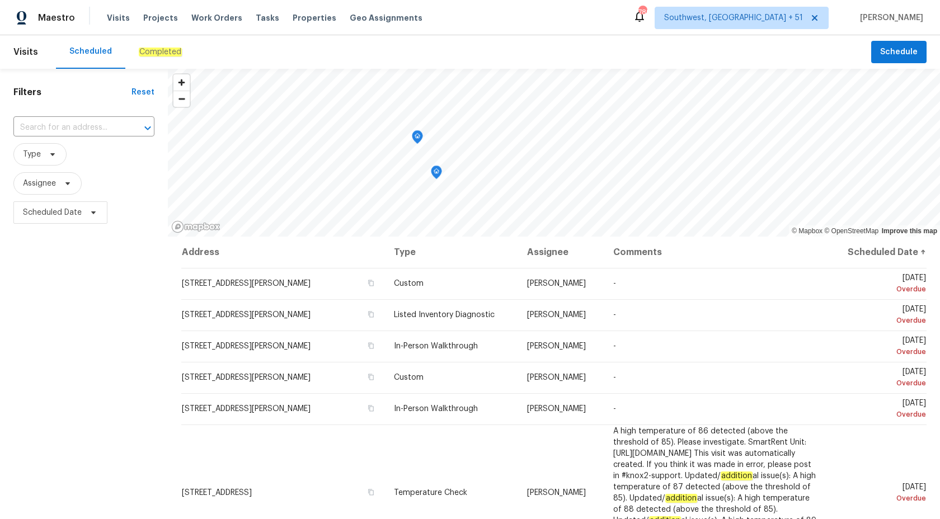
click at [166, 43] on div "Completed" at bounding box center [160, 52] width 70 height 34
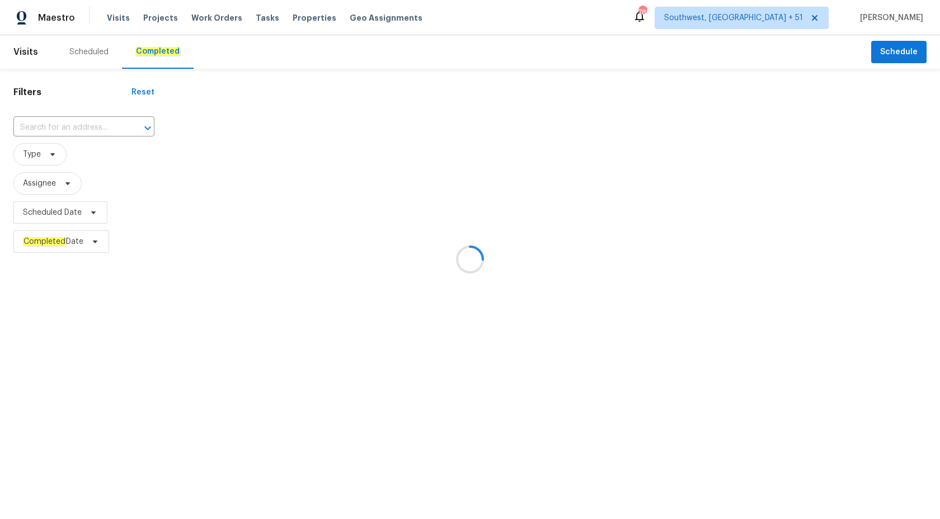
click at [82, 125] on div at bounding box center [470, 259] width 940 height 519
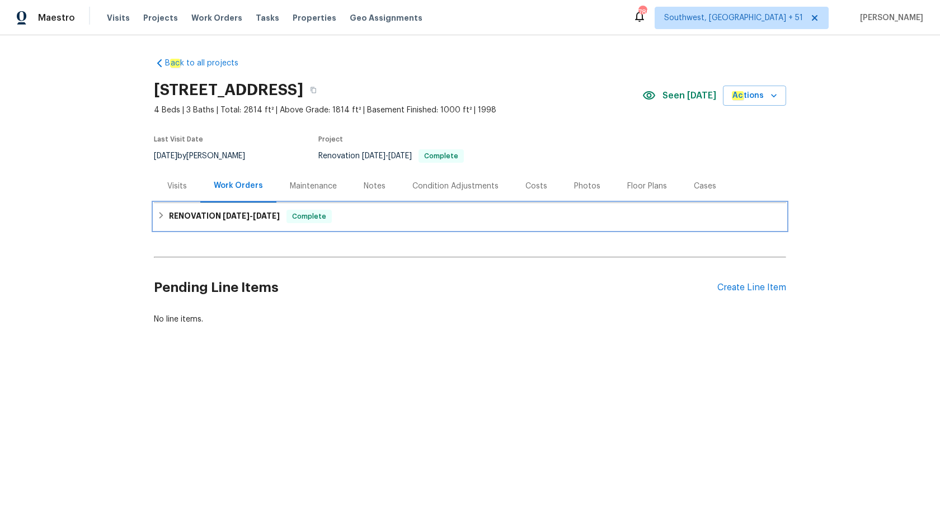
click at [245, 226] on div "RENOVATION 7/21/25 - 8/7/25 Complete" at bounding box center [470, 216] width 632 height 27
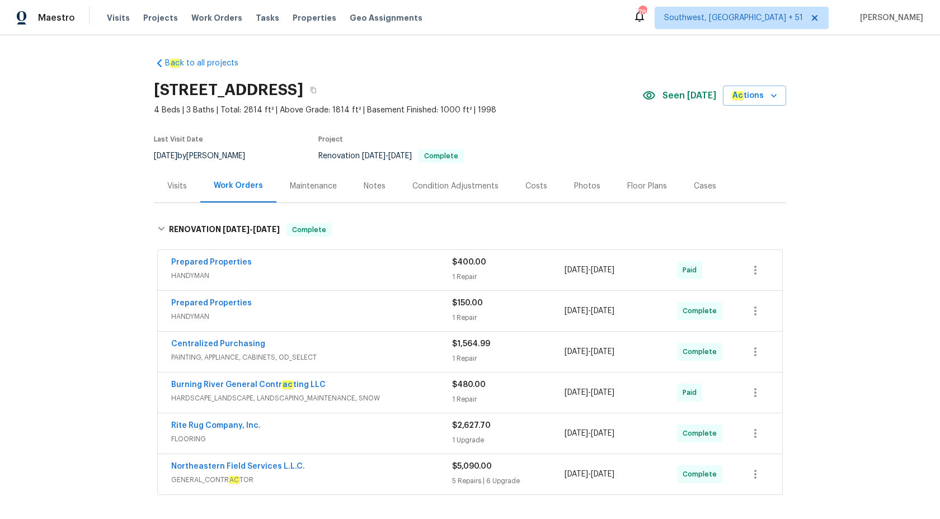
click at [176, 189] on div "Visits" at bounding box center [177, 186] width 20 height 11
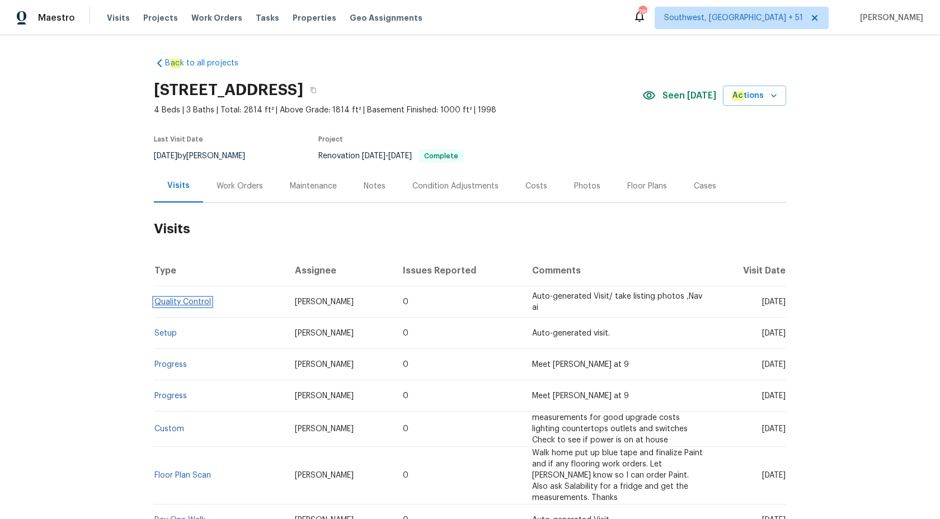
click at [184, 301] on link "Quality Control" at bounding box center [182, 302] width 57 height 8
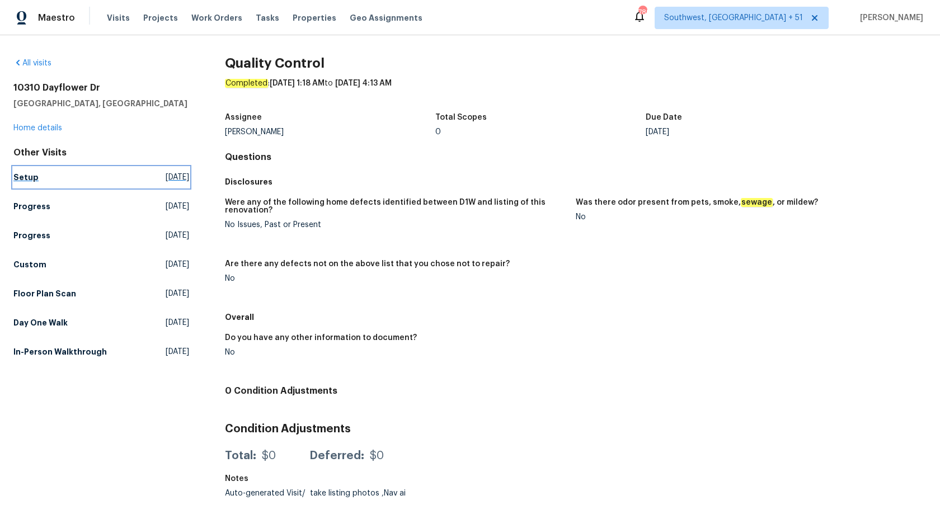
click at [34, 175] on h5 "Setup" at bounding box center [25, 177] width 25 height 11
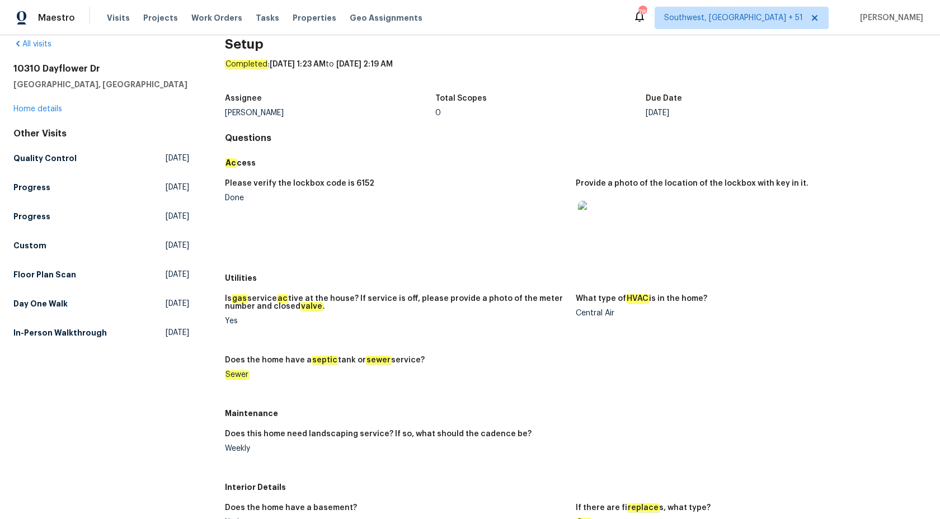
scroll to position [15, 0]
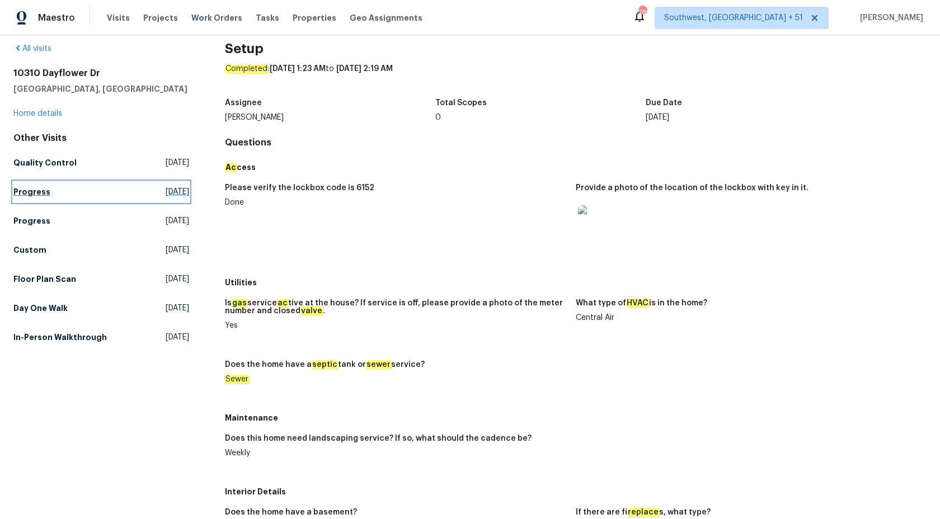
click at [19, 199] on link "Progress Fri, Aug 01 2025" at bounding box center [101, 192] width 176 height 20
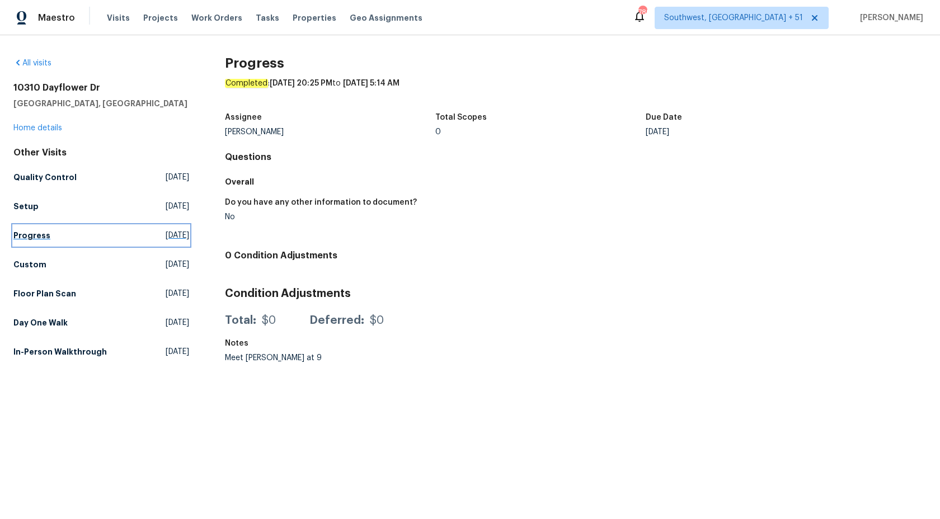
click at [30, 236] on h5 "Progress" at bounding box center [31, 235] width 37 height 11
click at [26, 267] on h5 "Custom" at bounding box center [29, 264] width 33 height 11
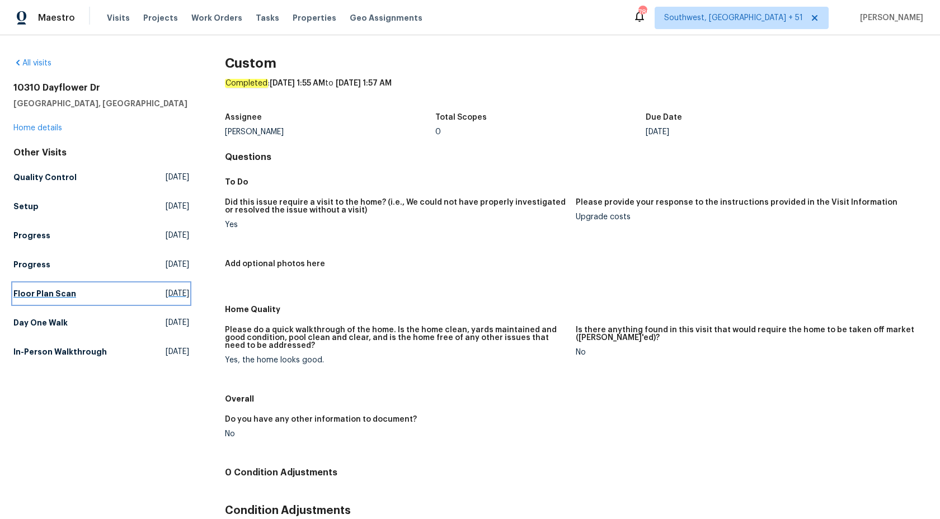
click at [50, 291] on h5 "Floor Plan Scan" at bounding box center [44, 293] width 63 height 11
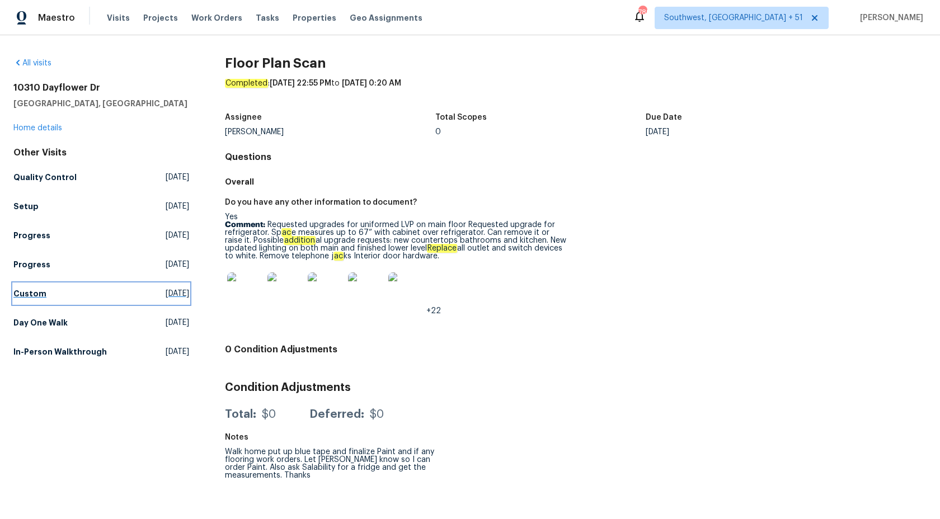
click at [32, 290] on h5 "Custom" at bounding box center [29, 293] width 33 height 11
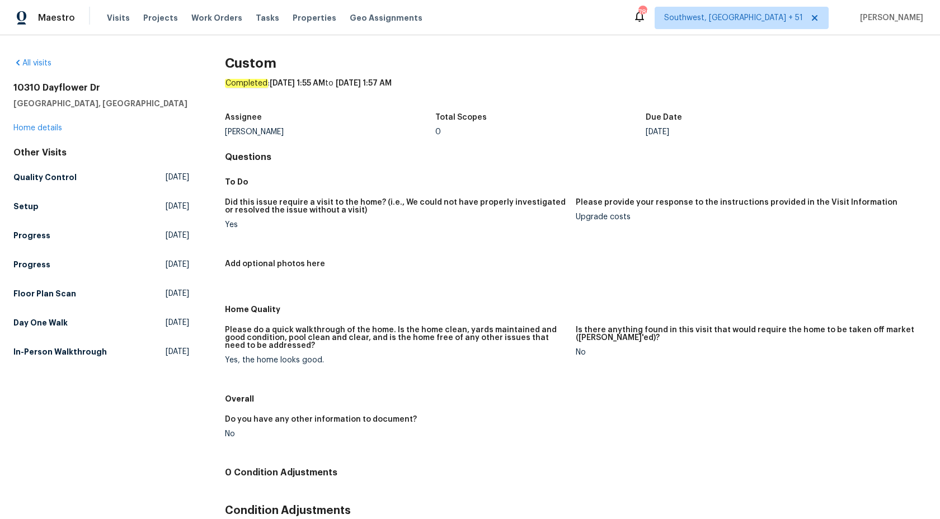
scroll to position [98, 0]
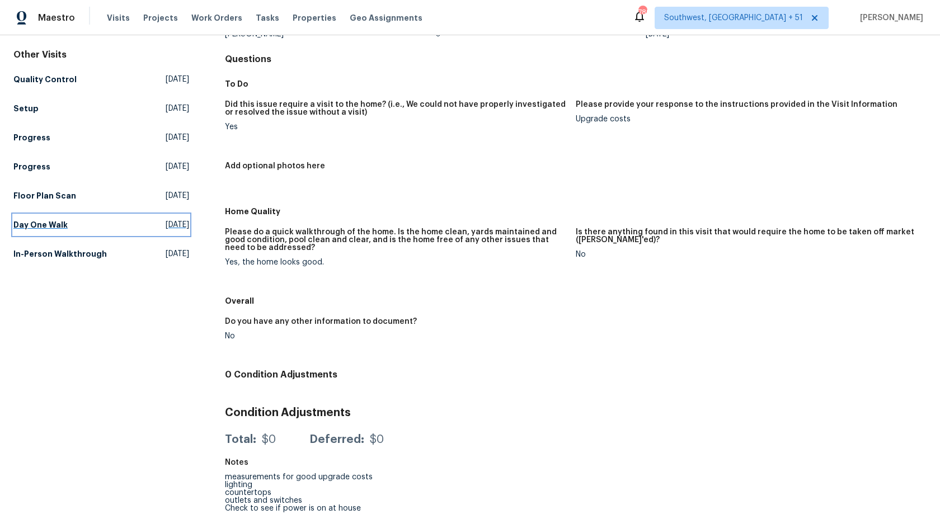
click at [31, 227] on h5 "Day One Walk" at bounding box center [40, 224] width 54 height 11
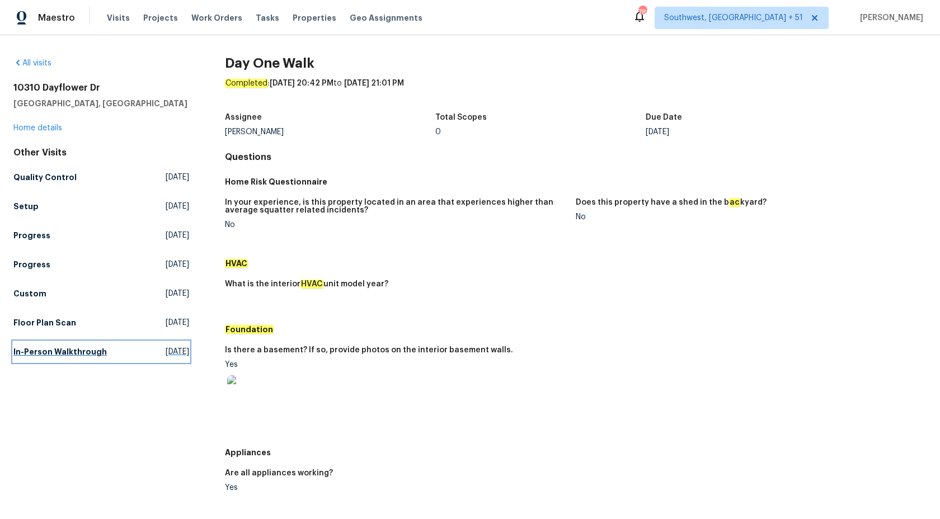
click at [57, 356] on h5 "In-Person Walkthrough" at bounding box center [59, 351] width 93 height 11
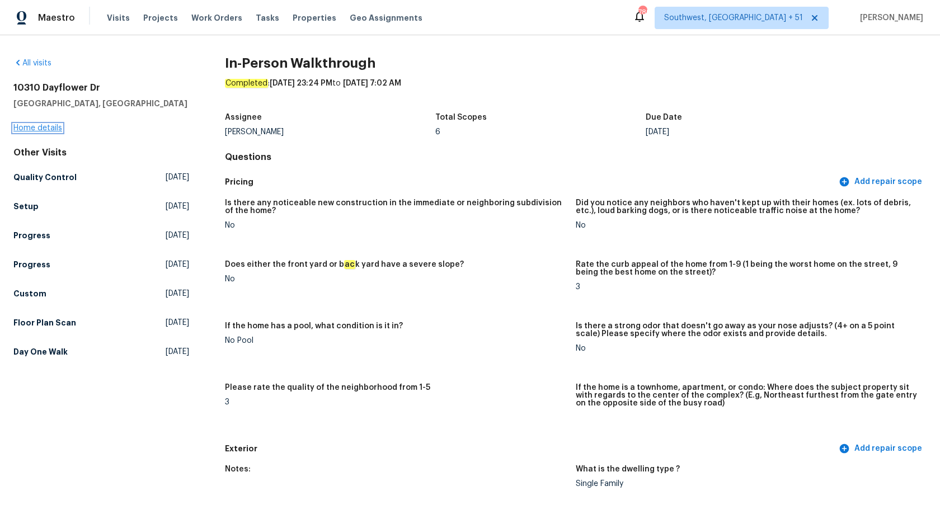
click at [39, 129] on link "Home details" at bounding box center [37, 128] width 49 height 8
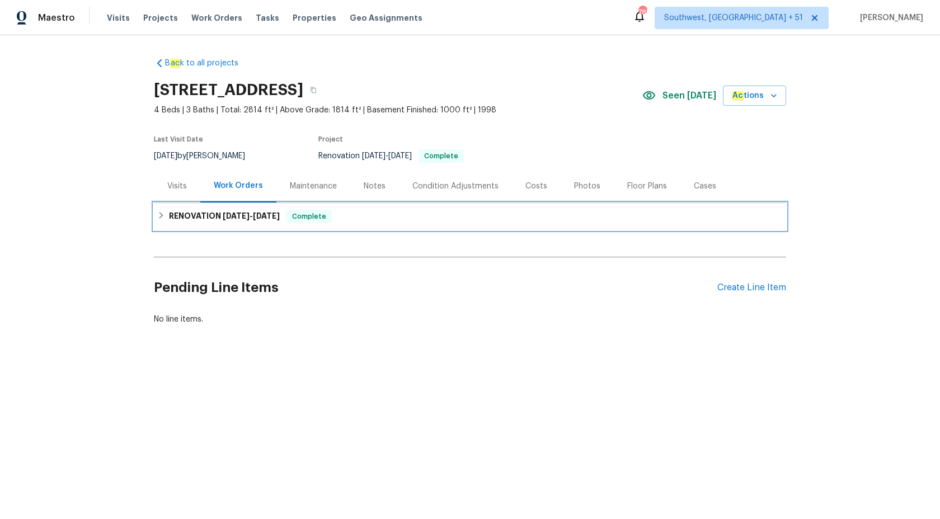
click at [246, 216] on span "7/21/25" at bounding box center [236, 216] width 27 height 8
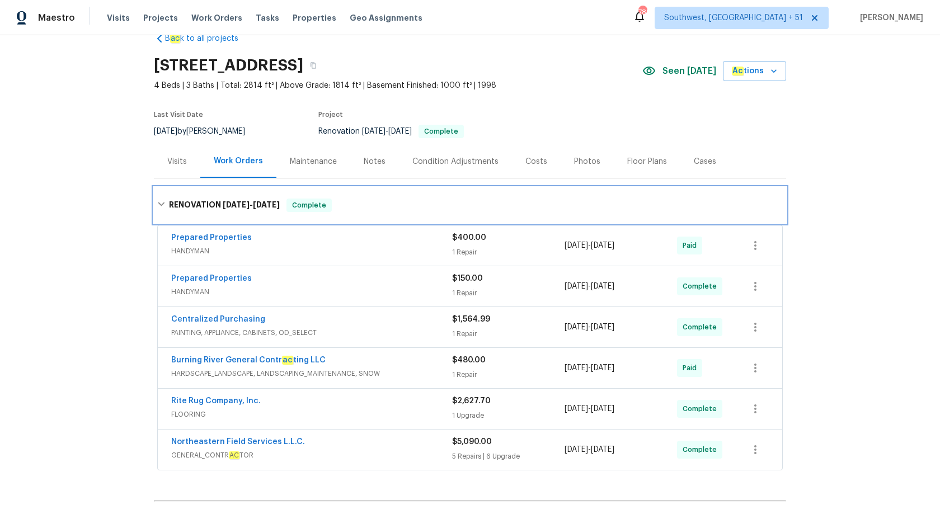
scroll to position [25, 0]
click at [383, 332] on span "PAINTING, APPLIANCE, CABINETS, OD_SELECT" at bounding box center [311, 332] width 281 height 11
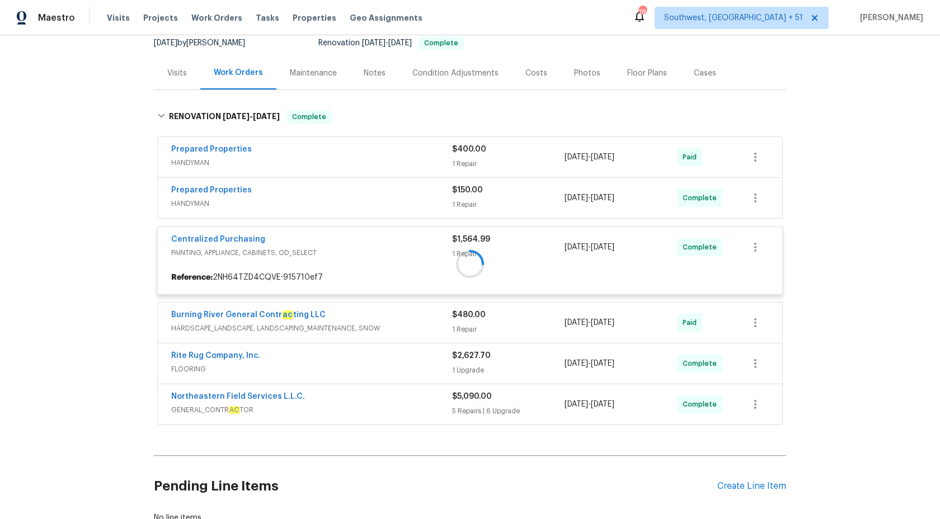
scroll to position [150, 0]
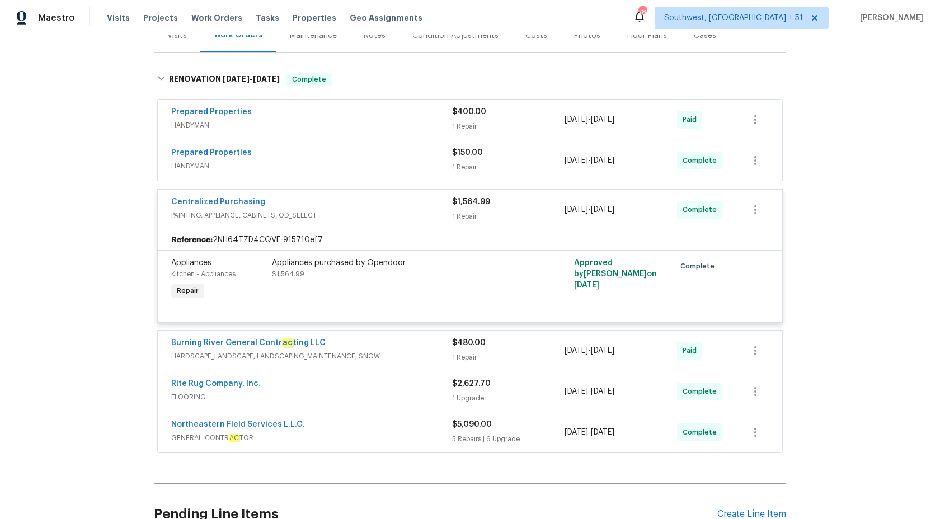
click at [432, 211] on span "PAINTING, APPLIANCE, CABINETS, OD_SELECT" at bounding box center [311, 215] width 281 height 11
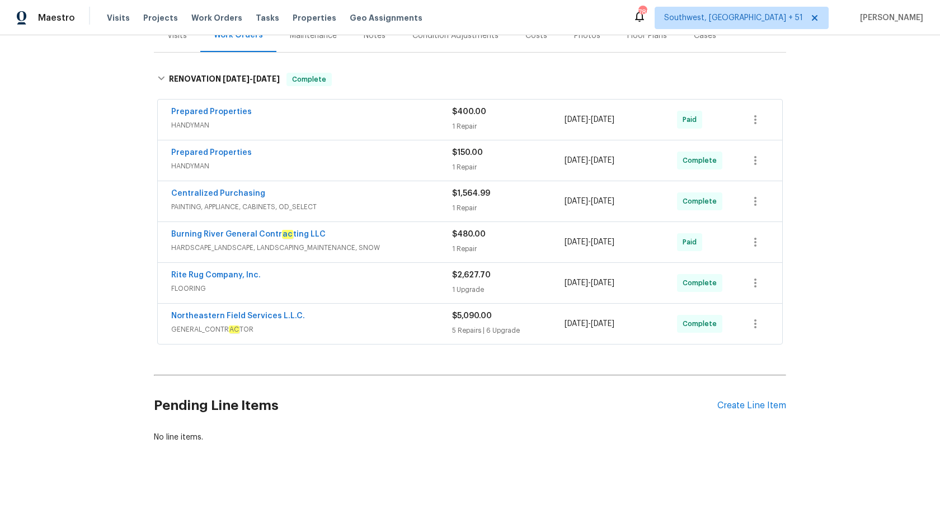
click at [430, 196] on div "Centralized Purchasing" at bounding box center [311, 194] width 281 height 13
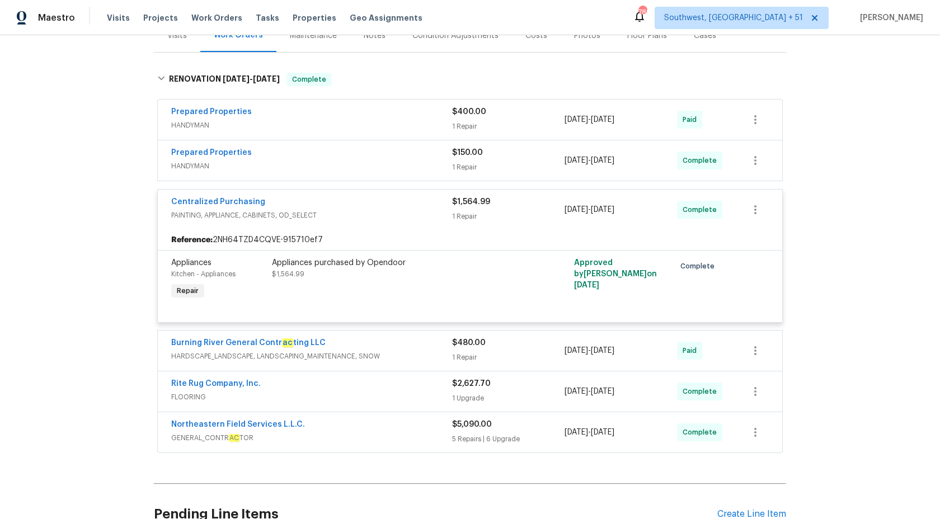
click at [382, 128] on span "HANDYMAN" at bounding box center [311, 125] width 281 height 11
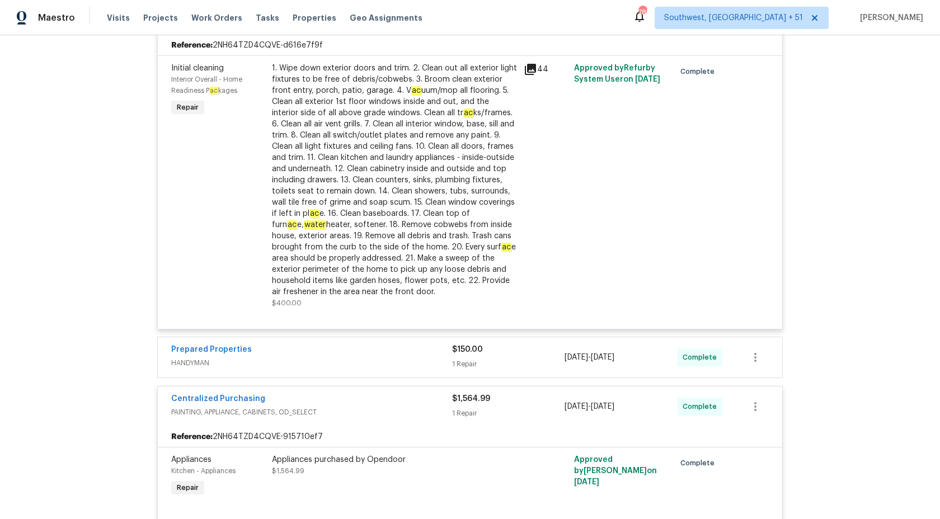
click at [423, 355] on div "Prepared Properties" at bounding box center [311, 350] width 281 height 13
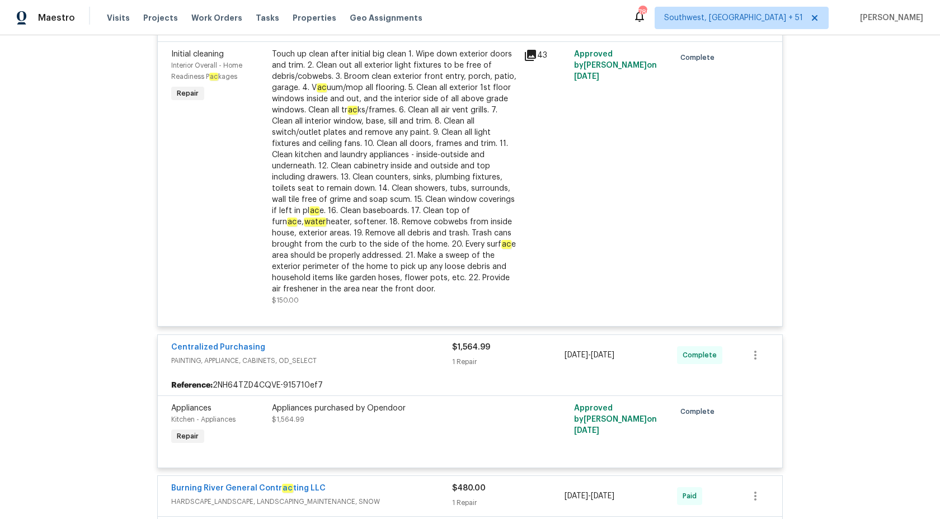
scroll to position [780, 0]
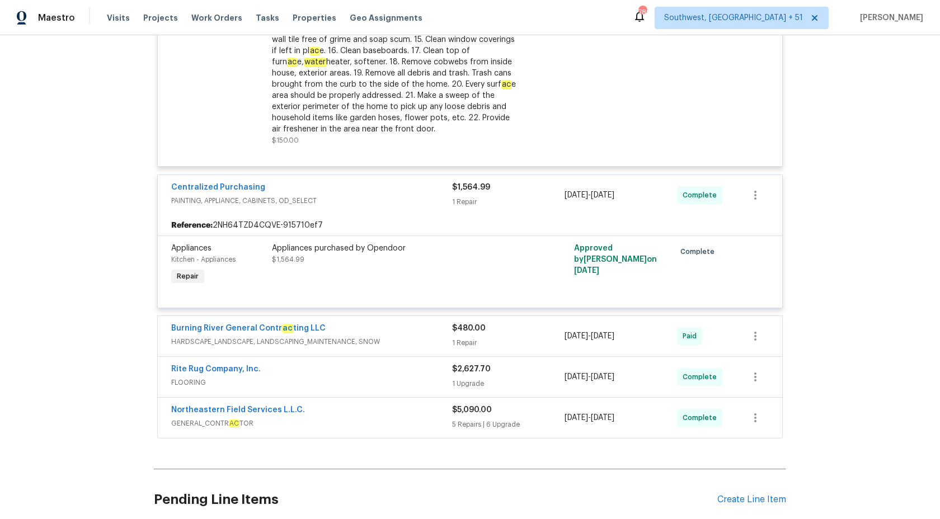
click at [414, 376] on div "Rite Rug Company, Inc." at bounding box center [311, 370] width 281 height 13
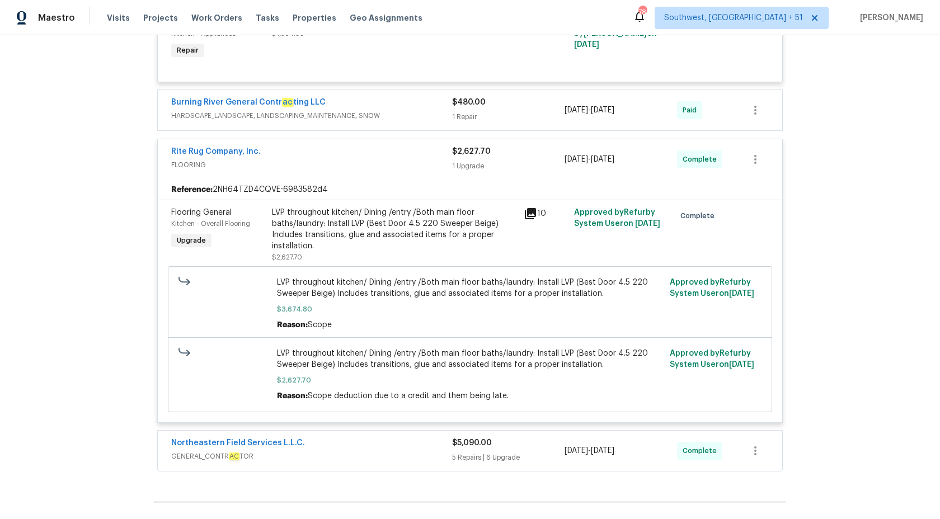
scroll to position [1010, 0]
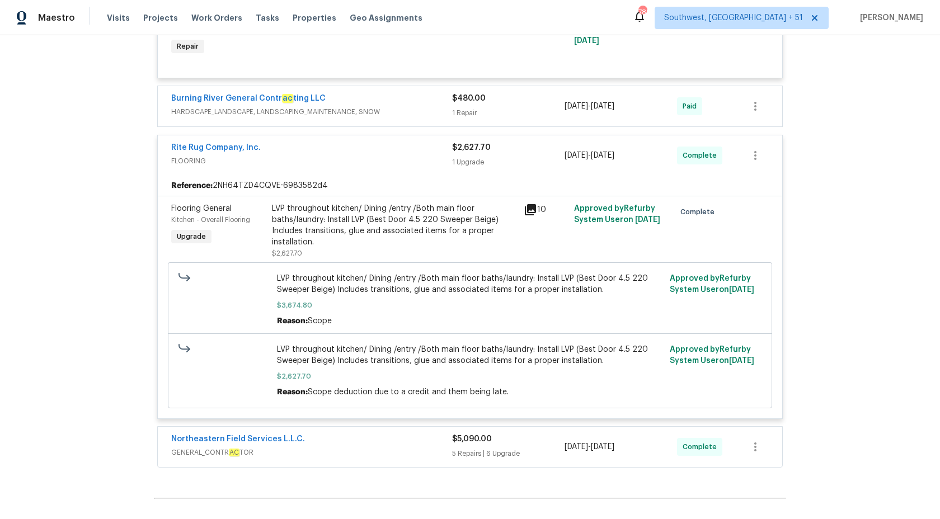
click at [478, 159] on div "1 Upgrade" at bounding box center [508, 162] width 112 height 11
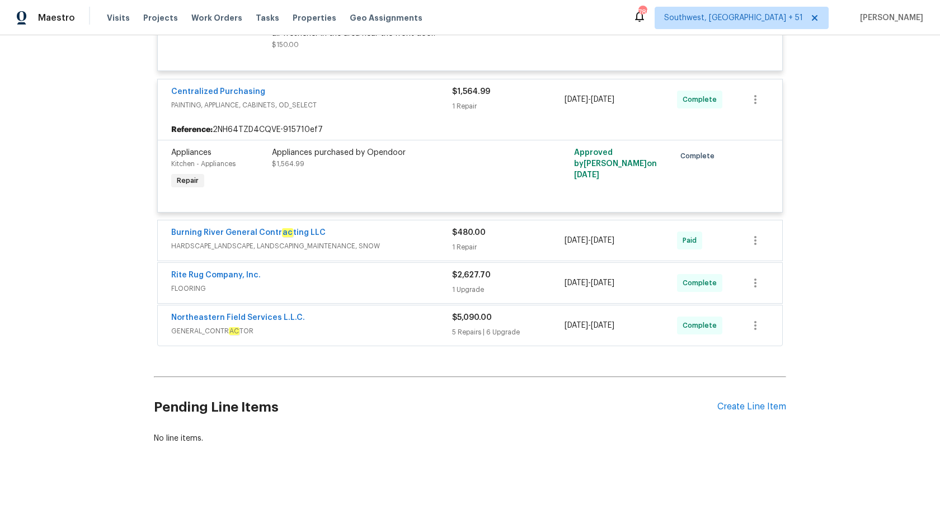
scroll to position [875, 0]
click at [445, 239] on div "Burning River General Contr ac ting LLC" at bounding box center [311, 235] width 281 height 13
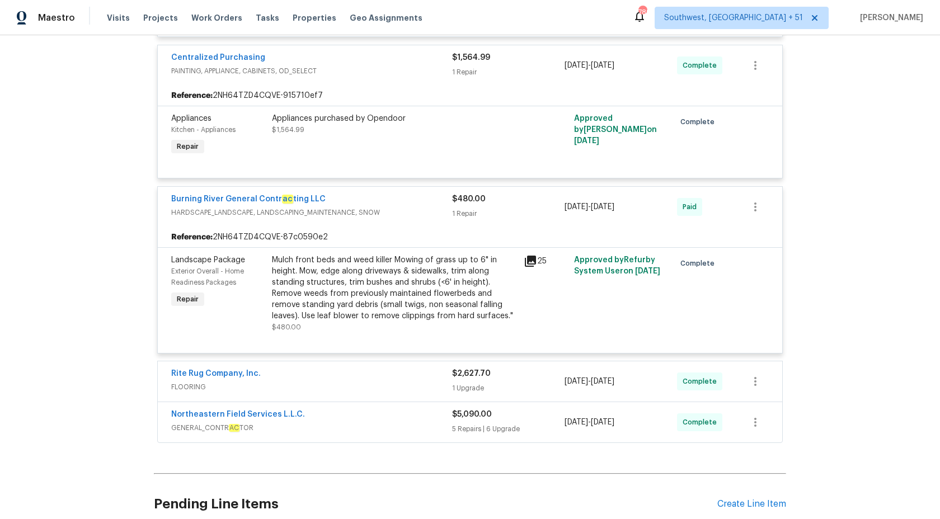
scroll to position [1010, 0]
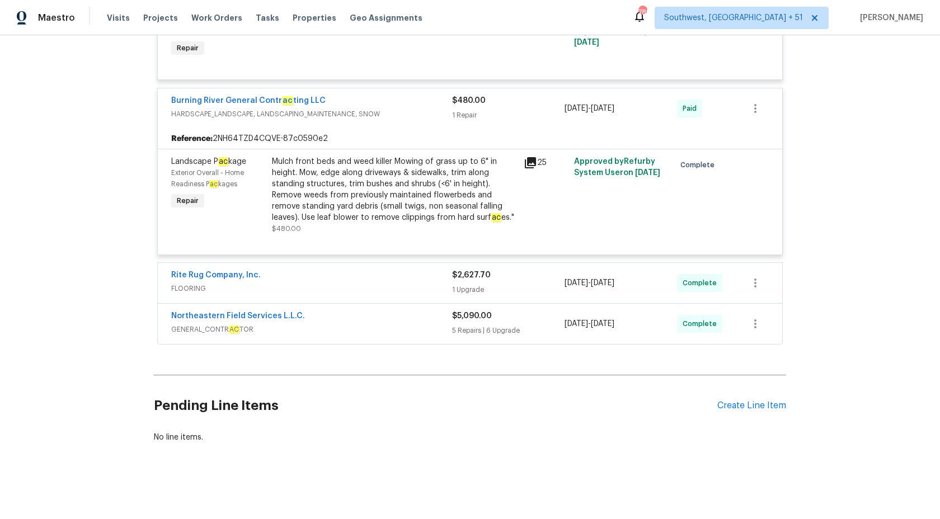
click at [451, 104] on div "Burning River General Contr ac ting LLC" at bounding box center [311, 101] width 281 height 13
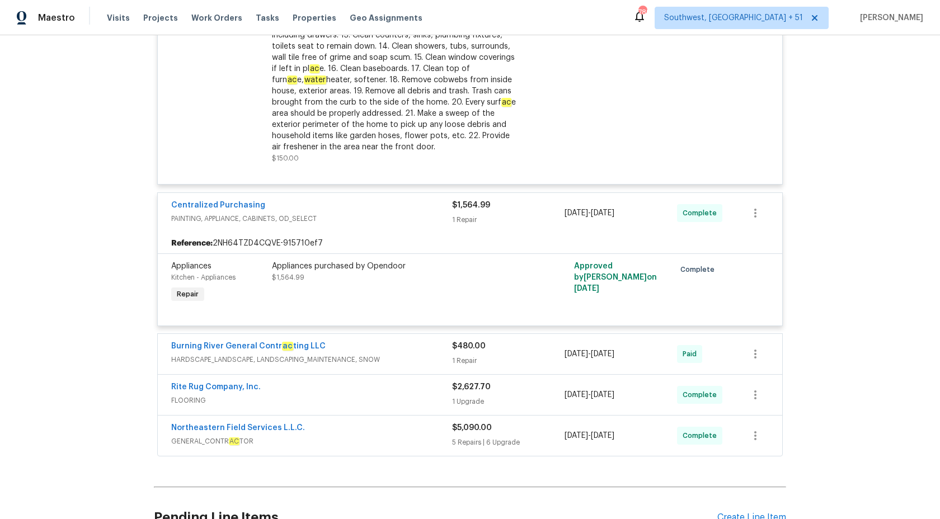
scroll to position [875, 0]
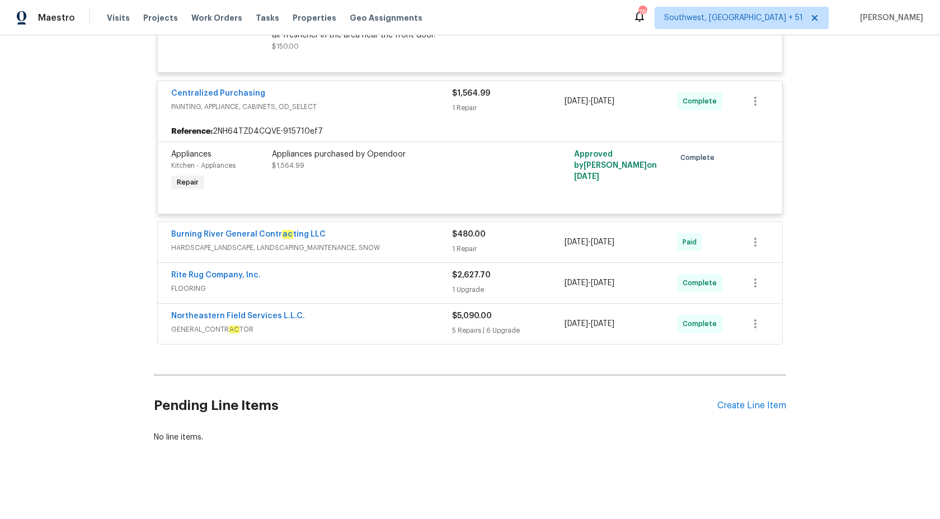
click at [418, 319] on div "Northeastern Field Services L.L.C." at bounding box center [311, 316] width 281 height 13
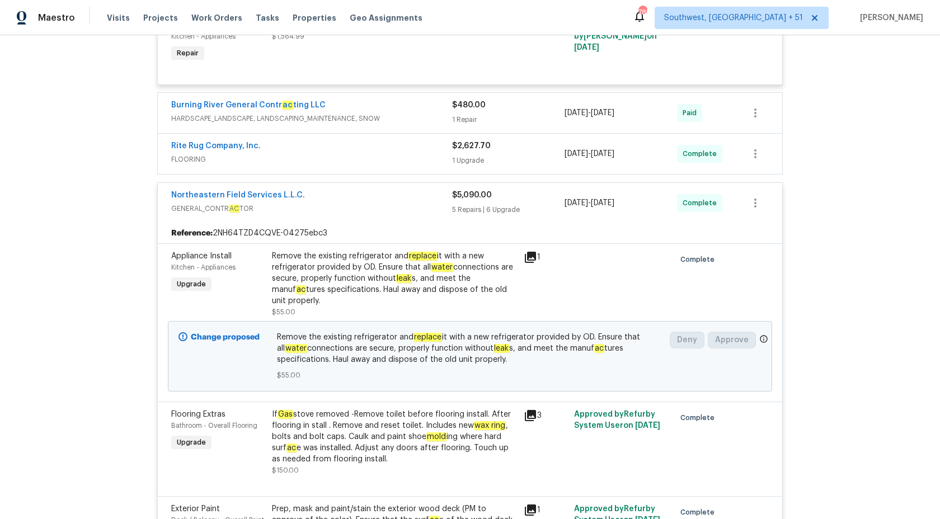
scroll to position [1001, 0]
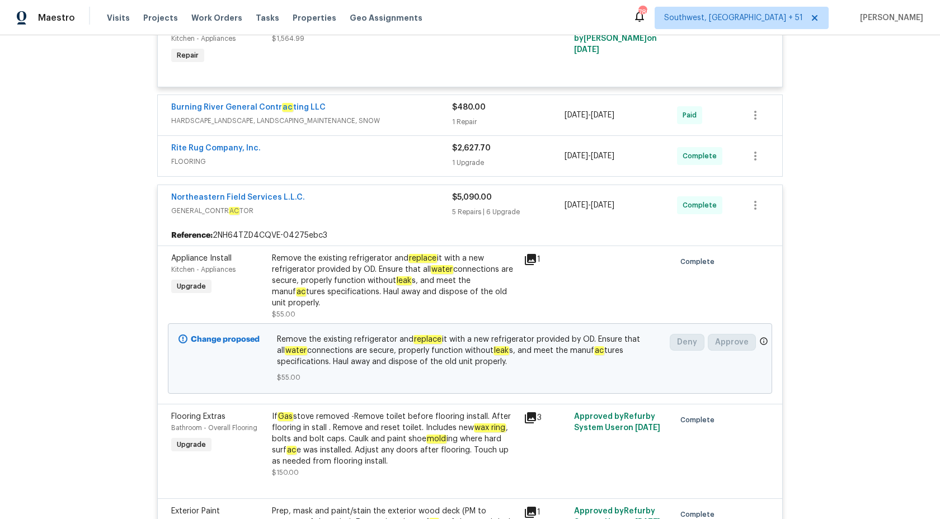
click at [476, 210] on div "5 Repairs | 6 Upgrade" at bounding box center [508, 211] width 112 height 11
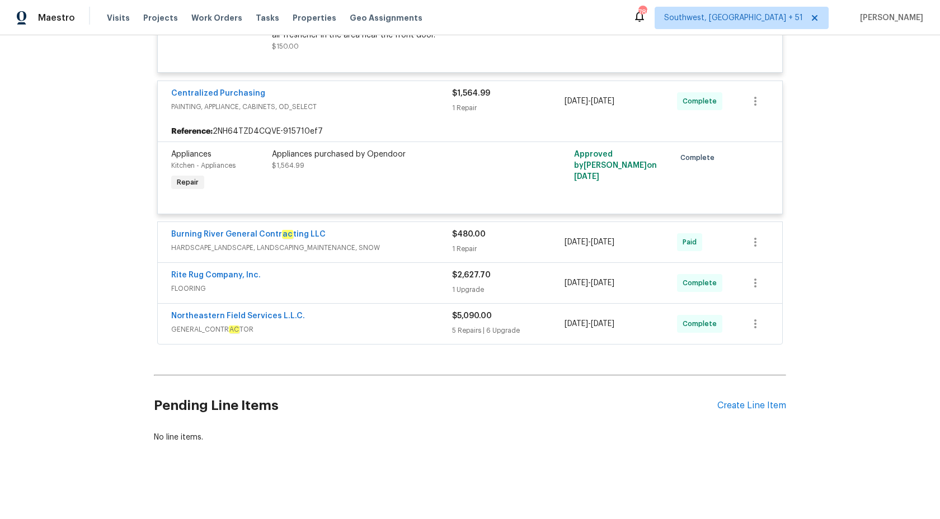
scroll to position [743, 0]
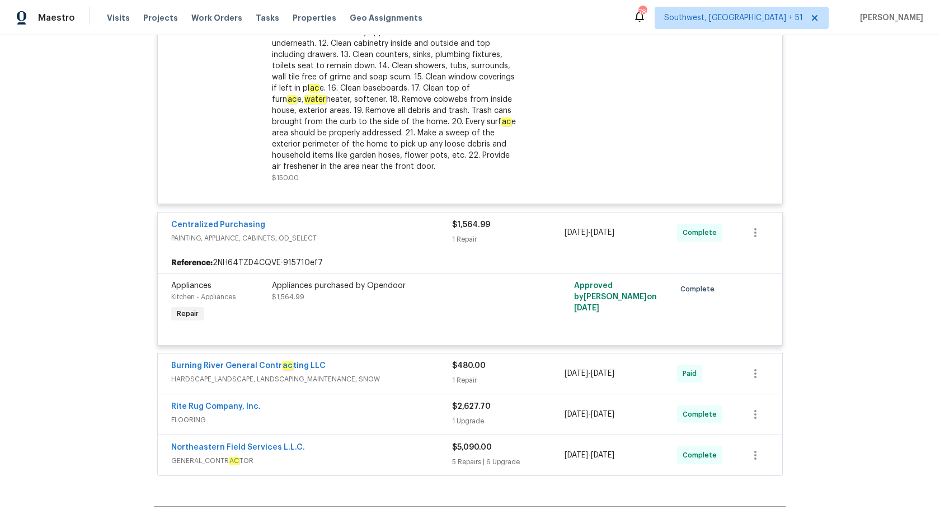
click at [371, 289] on div "Appliances purchased by Opendoor" at bounding box center [394, 285] width 245 height 11
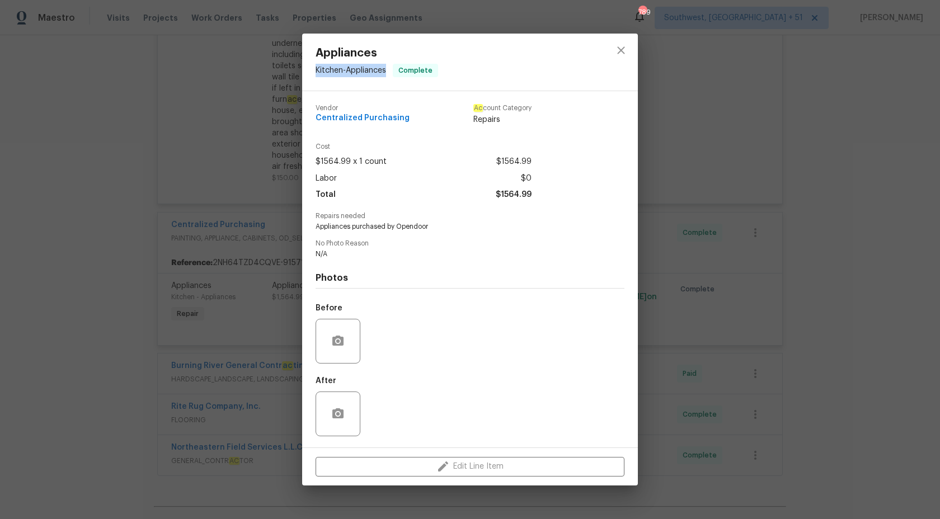
copy span "Kitchen - Appliances"
drag, startPoint x: 313, startPoint y: 69, endPoint x: 396, endPoint y: 70, distance: 82.8
click at [396, 70] on div "Appliances Kitchen - Appliances Complete" at bounding box center [376, 62] width 149 height 57
click at [939, 254] on div "Appliances Kitchen - Appliances Complete Vendor Centralized Purchasing Ac count…" at bounding box center [470, 259] width 940 height 519
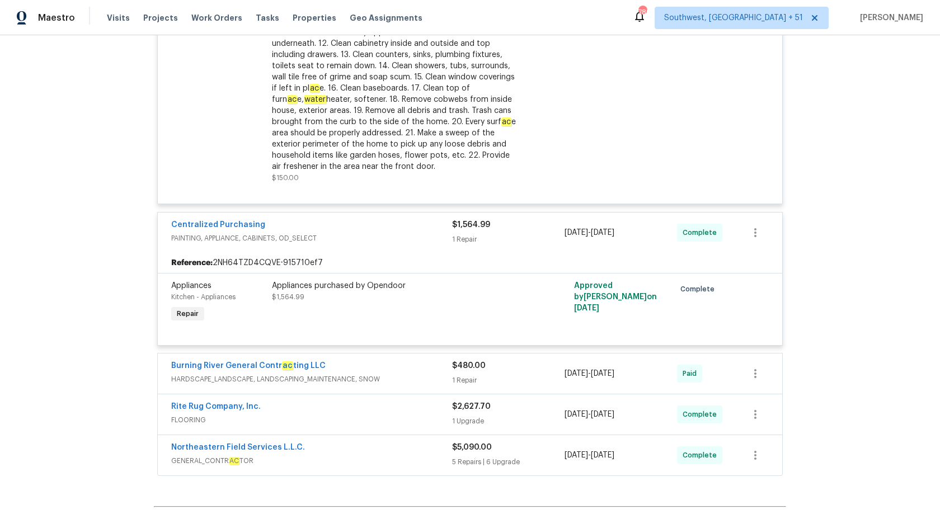
click at [474, 234] on div "1 Repair" at bounding box center [508, 239] width 112 height 11
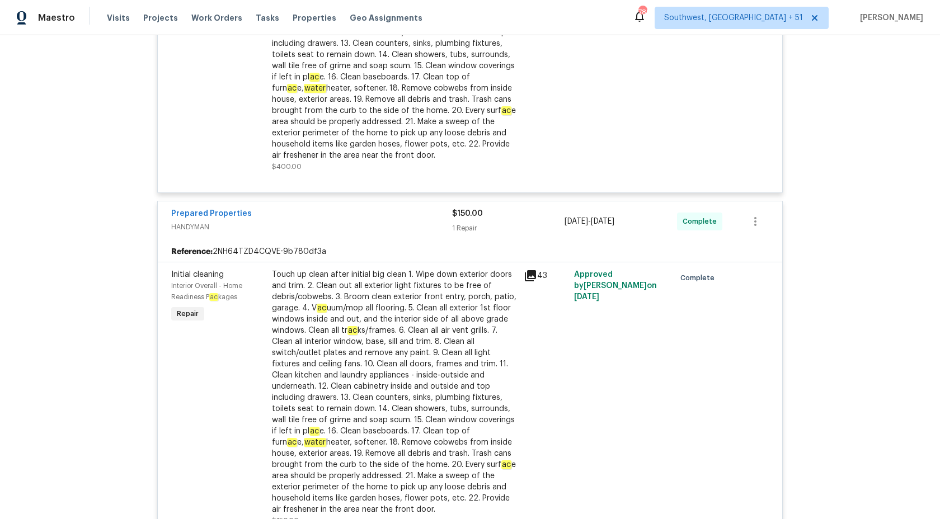
click at [468, 228] on div "1 Repair" at bounding box center [508, 228] width 112 height 11
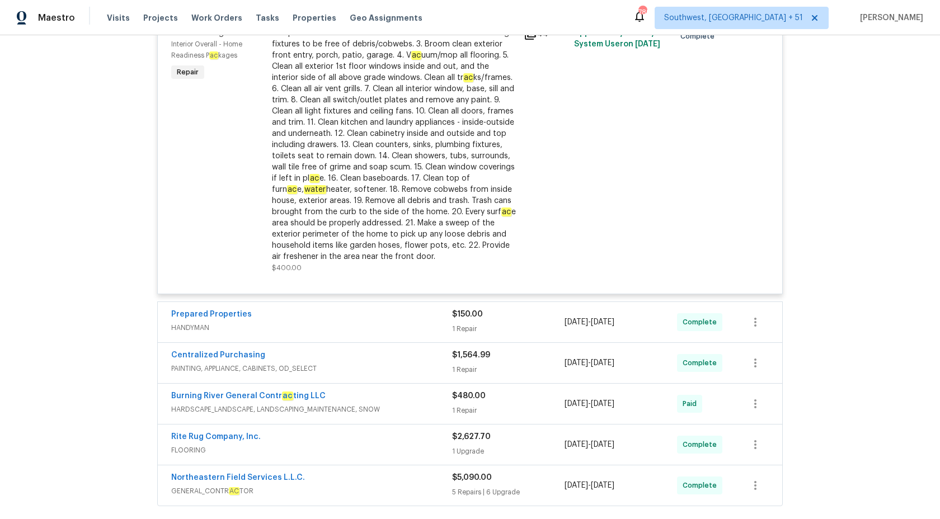
scroll to position [124, 0]
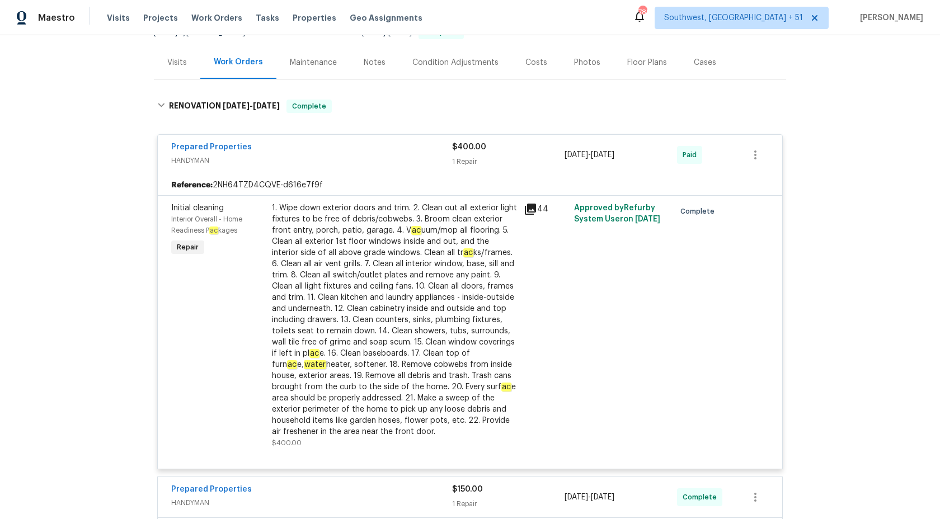
click at [456, 160] on div "1 Repair" at bounding box center [508, 161] width 112 height 11
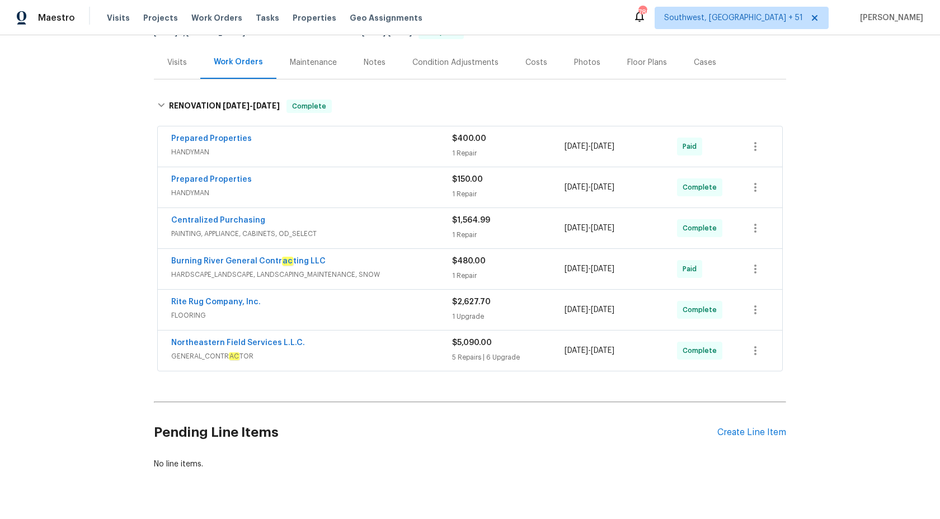
click at [394, 348] on div "Northeastern Field Services L.L.C." at bounding box center [311, 343] width 281 height 13
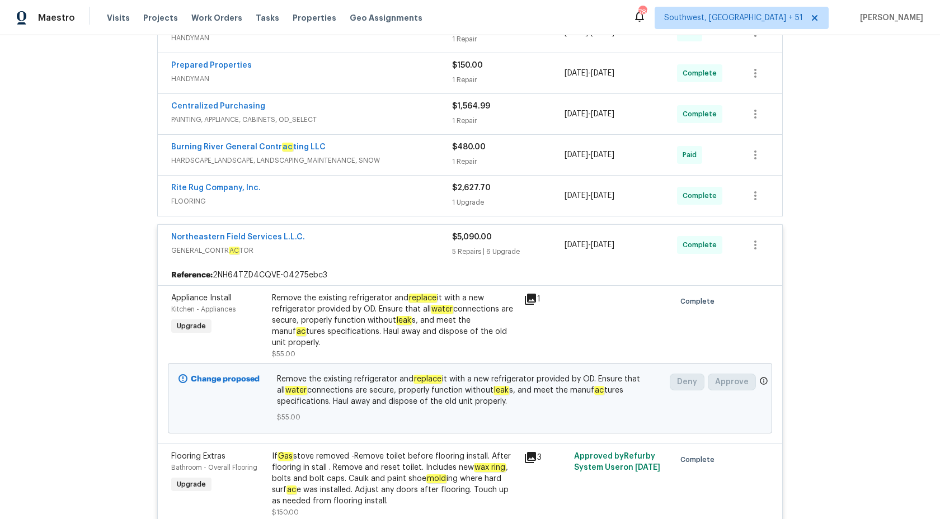
scroll to position [402, 0]
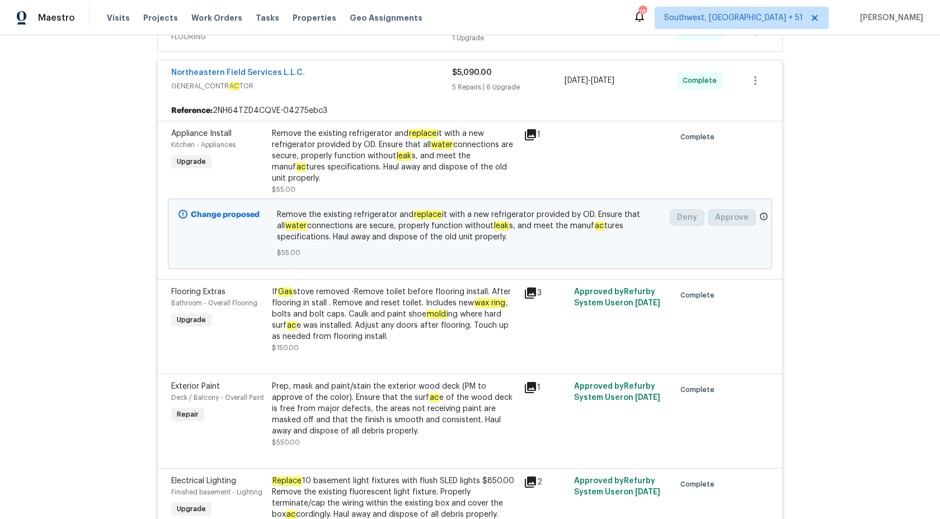
click at [380, 149] on div "Remove the existing refrigerator and replace it with a new refrigerator provide…" at bounding box center [394, 156] width 245 height 56
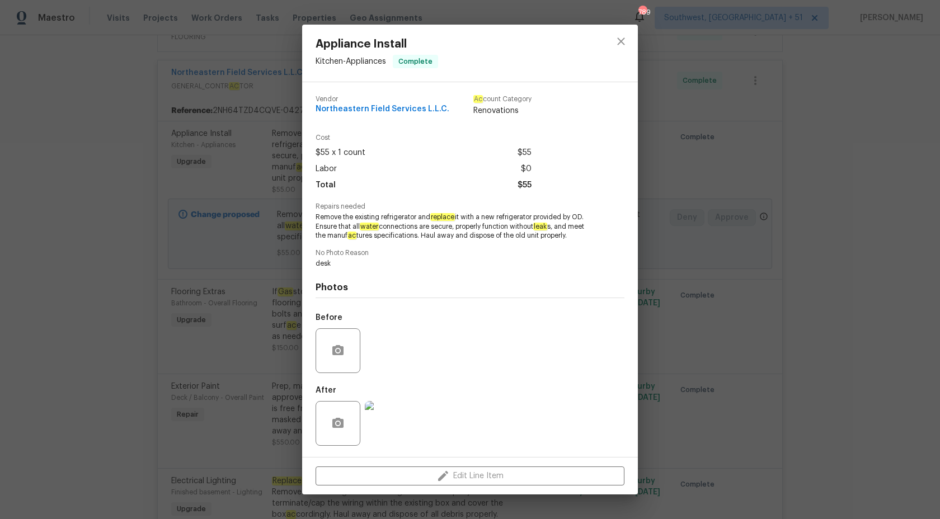
click at [812, 230] on div "Appliance Install Kitchen - Appliances Complete Vendor Northeastern Field Servi…" at bounding box center [470, 259] width 940 height 519
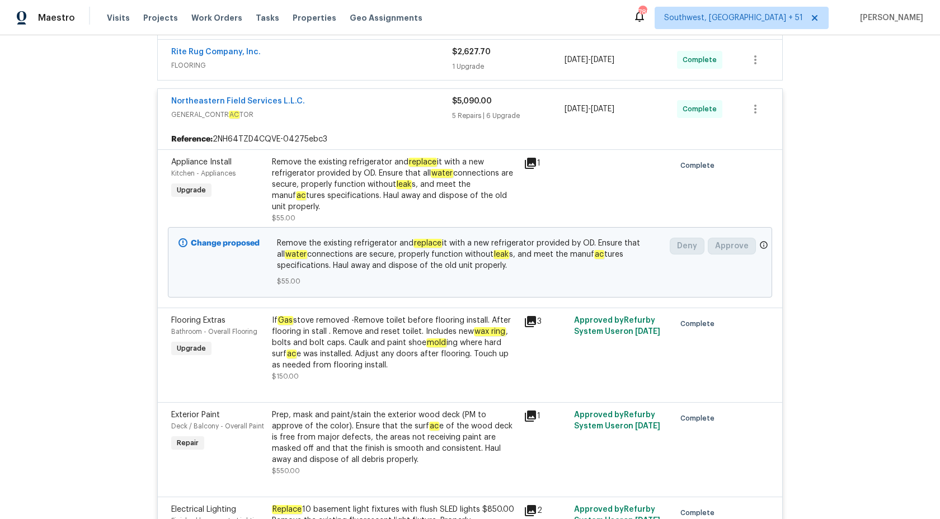
scroll to position [0, 0]
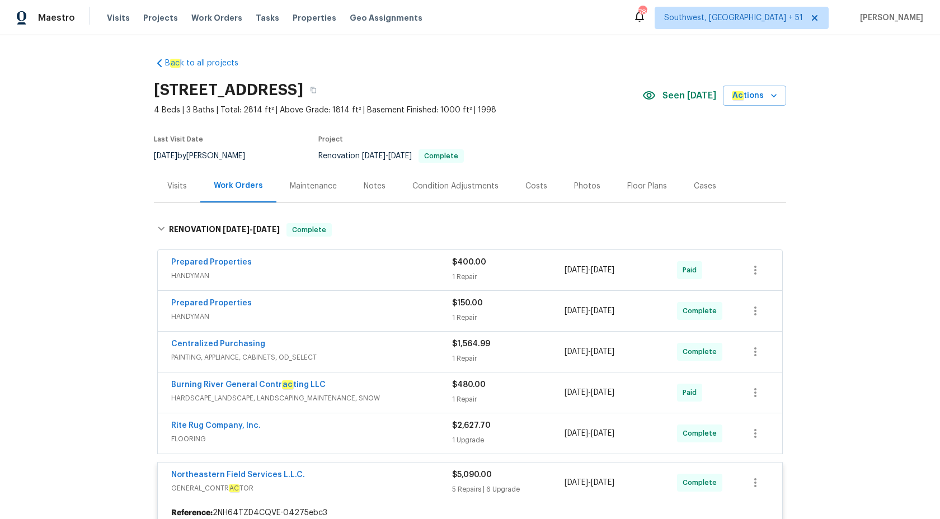
click at [432, 486] on span "GENERAL_CONTR AC TOR" at bounding box center [311, 488] width 281 height 11
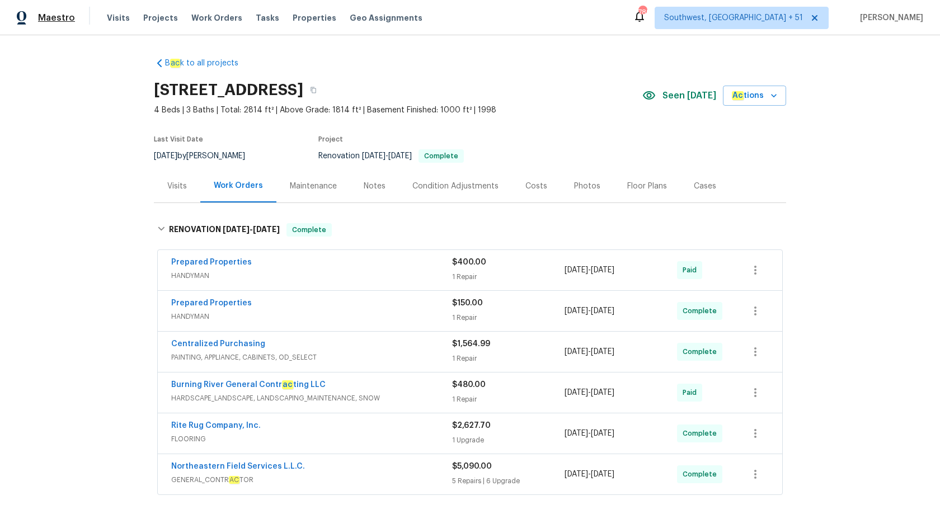
click at [64, 21] on span "Maestro" at bounding box center [56, 17] width 37 height 11
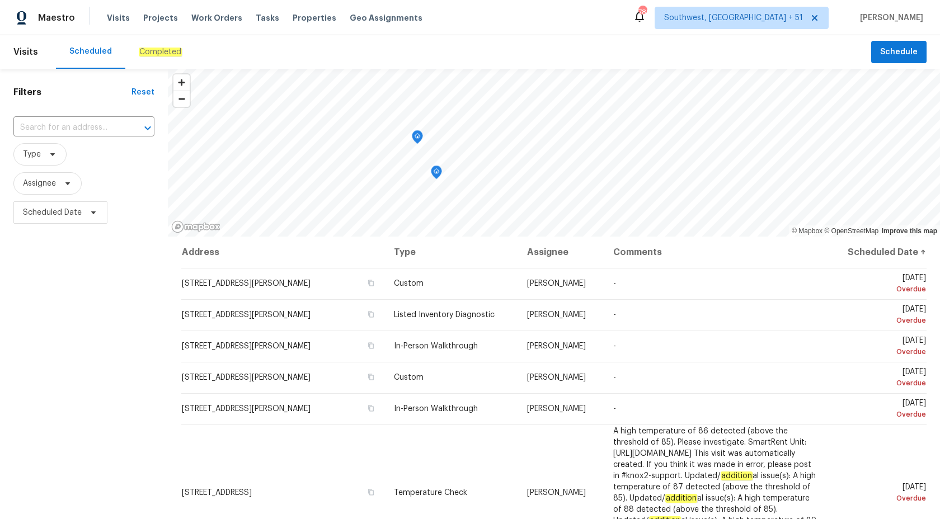
click at [149, 58] on div "Completed" at bounding box center [160, 52] width 70 height 34
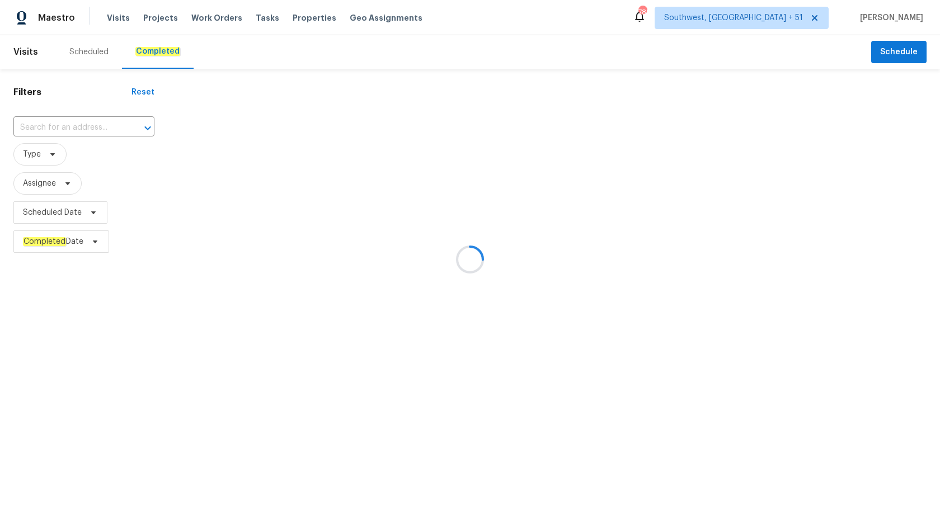
click at [55, 124] on div at bounding box center [470, 259] width 940 height 519
click at [52, 124] on div at bounding box center [470, 259] width 940 height 519
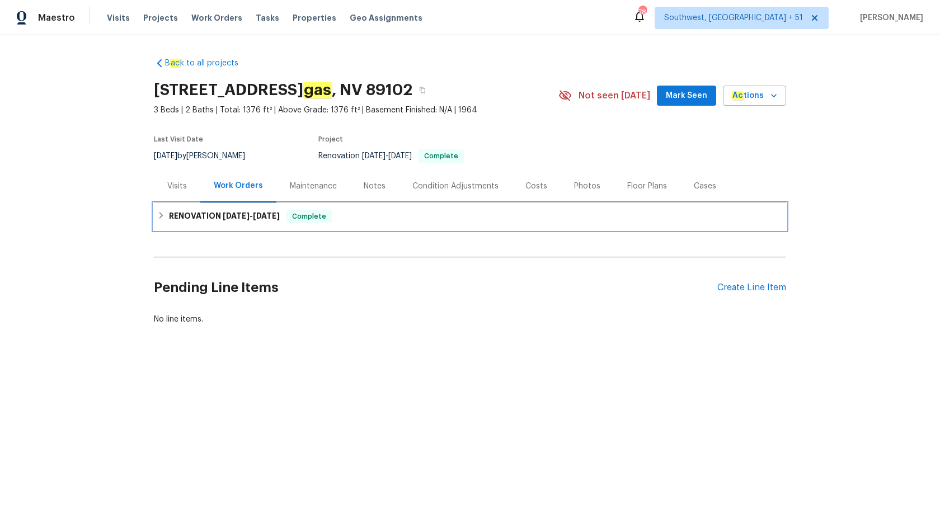
click at [252, 224] on div "RENOVATION [DATE] - [DATE] Complete" at bounding box center [470, 216] width 632 height 27
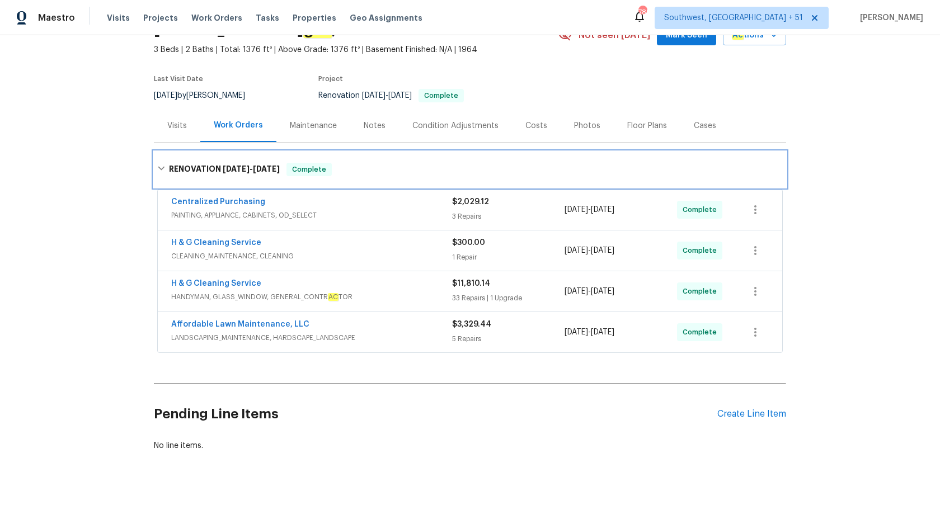
scroll to position [69, 0]
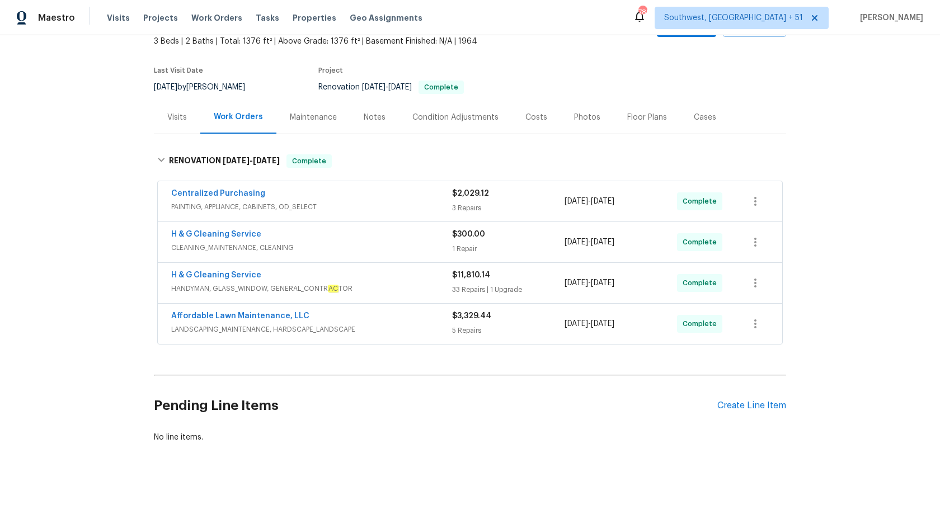
click at [396, 334] on span "LANDSCAPING_MAINTENANCE, HARDSCAPE_LANDSCAPE" at bounding box center [311, 329] width 281 height 11
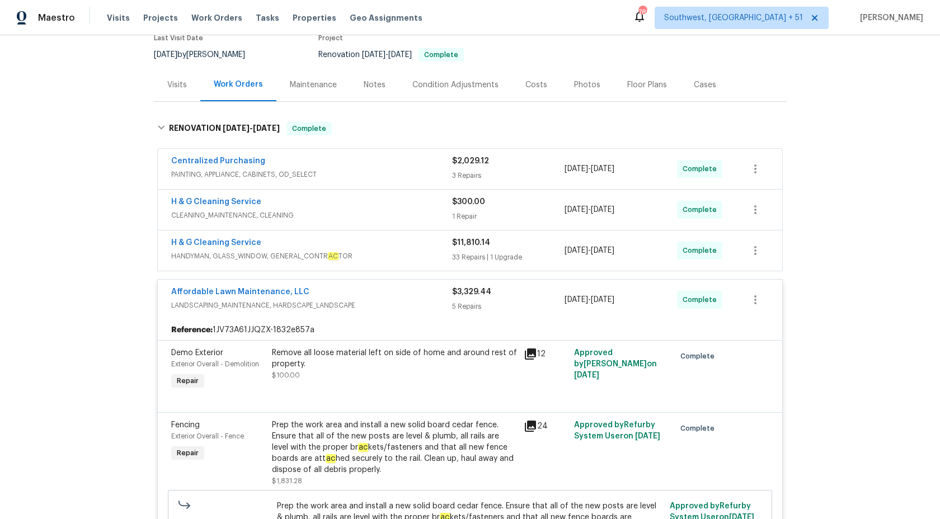
click at [480, 304] on div "5 Repairs" at bounding box center [508, 306] width 112 height 11
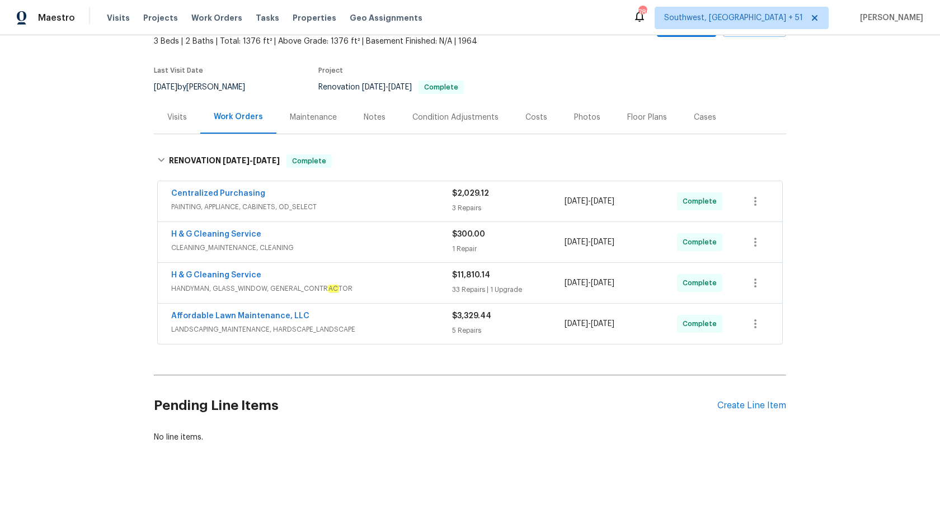
click at [404, 244] on span "CLEANING_MAINTENANCE, CLEANING" at bounding box center [311, 247] width 281 height 11
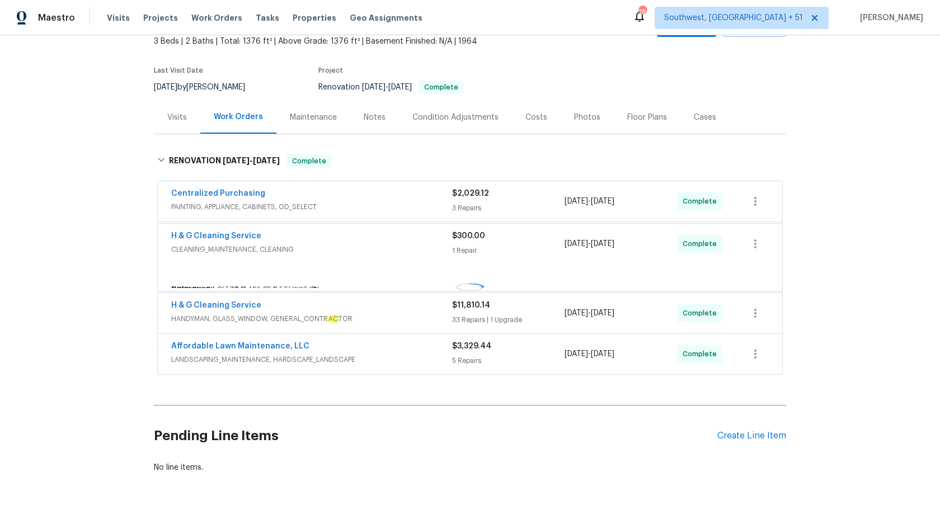
scroll to position [101, 0]
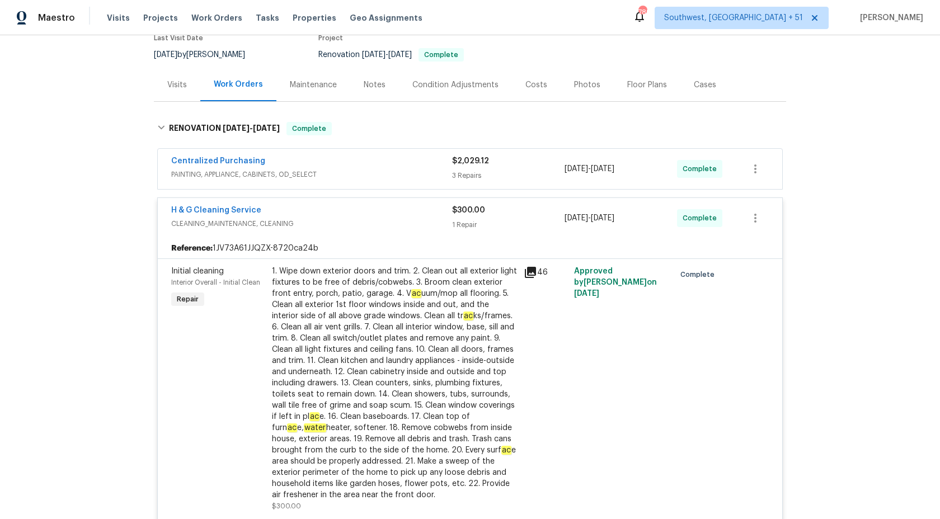
click at [423, 217] on div "H & G Cleaning Service" at bounding box center [311, 211] width 281 height 13
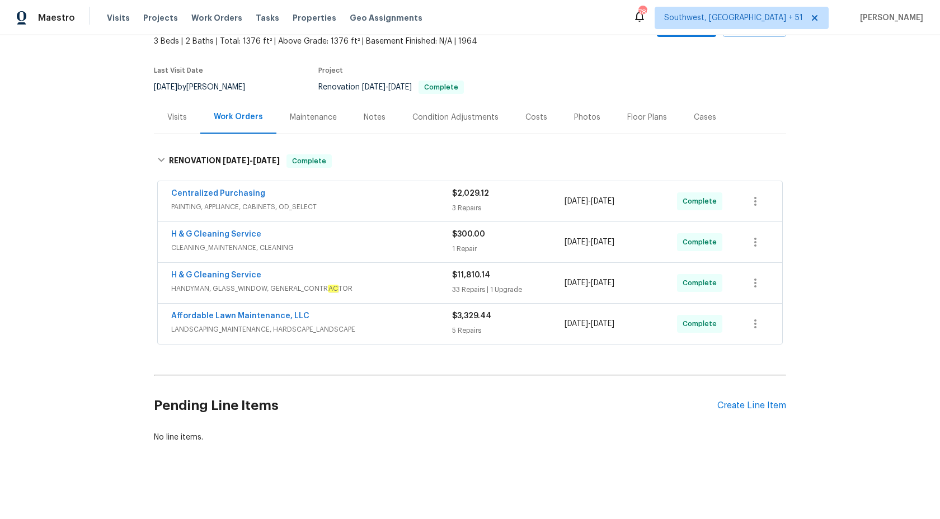
click at [427, 205] on span "PAINTING, APPLIANCE, CABINETS, OD_SELECT" at bounding box center [311, 206] width 281 height 11
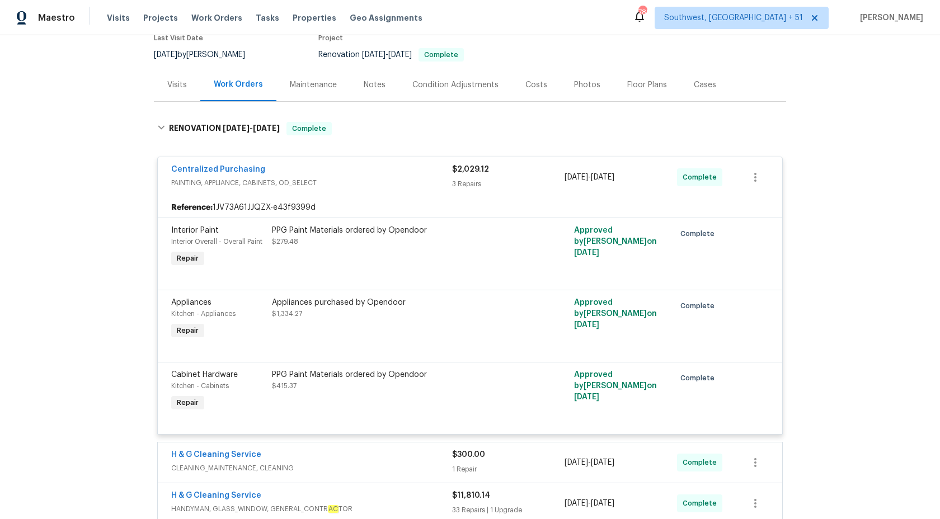
click at [457, 172] on span "$2,029.12" at bounding box center [470, 170] width 37 height 8
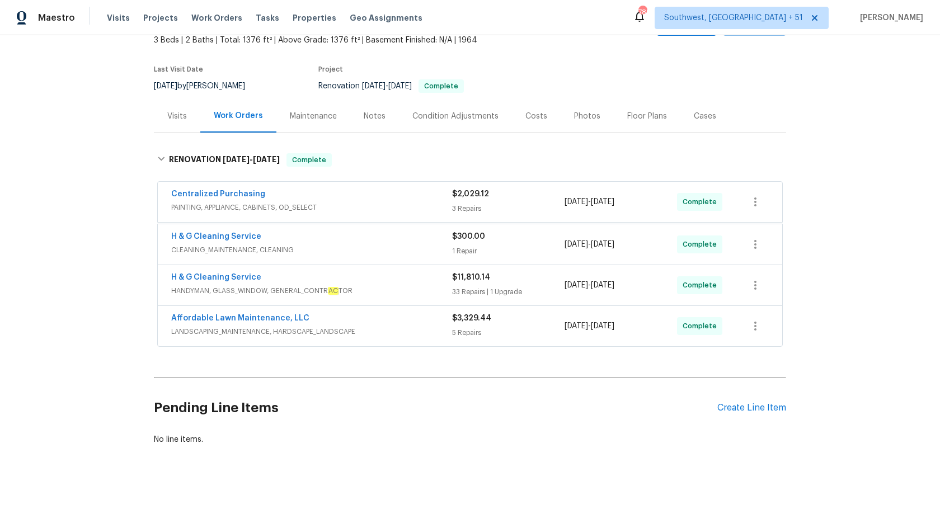
scroll to position [69, 0]
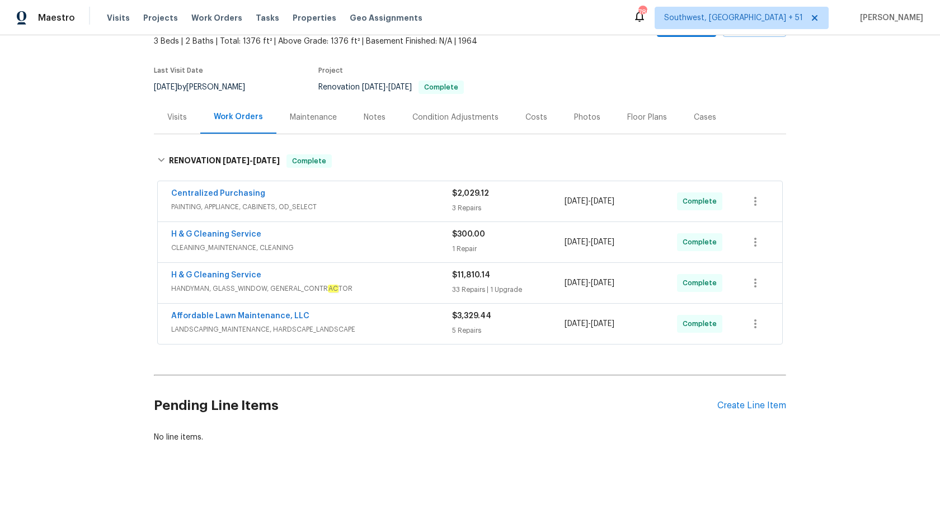
click at [425, 280] on div "H & G Cleaning Service" at bounding box center [311, 276] width 281 height 13
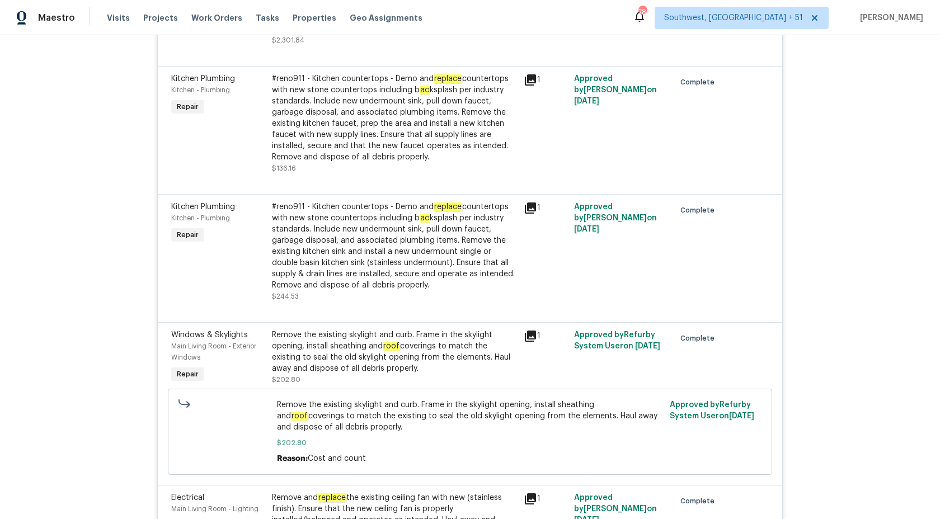
scroll to position [3041, 0]
